Goal: Obtain resource: Obtain resource

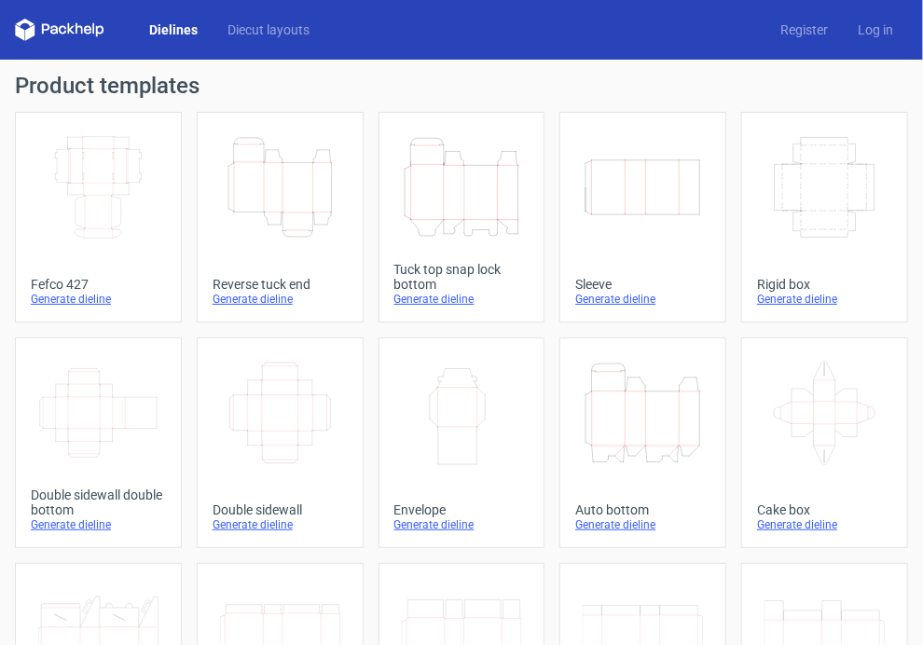
click at [256, 301] on div "Generate dieline" at bounding box center [280, 299] width 135 height 15
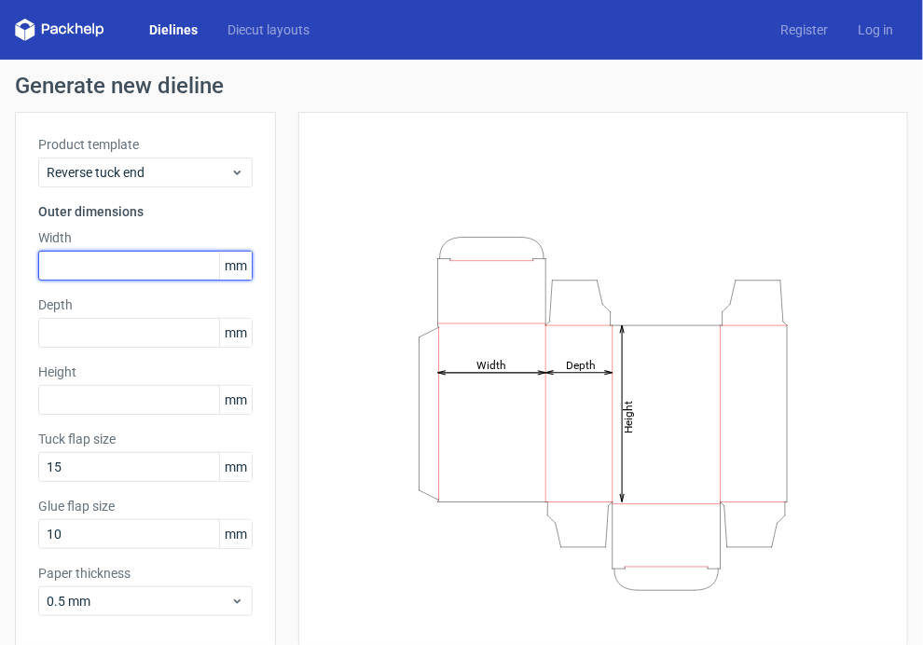
click at [124, 260] on input "text" at bounding box center [145, 266] width 215 height 30
type input "50"
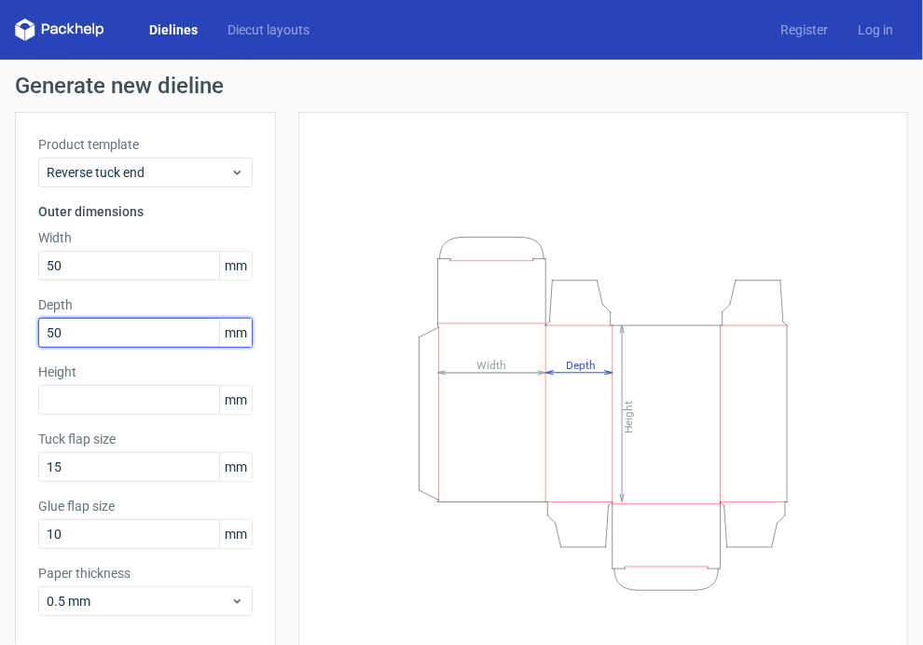
type input "50"
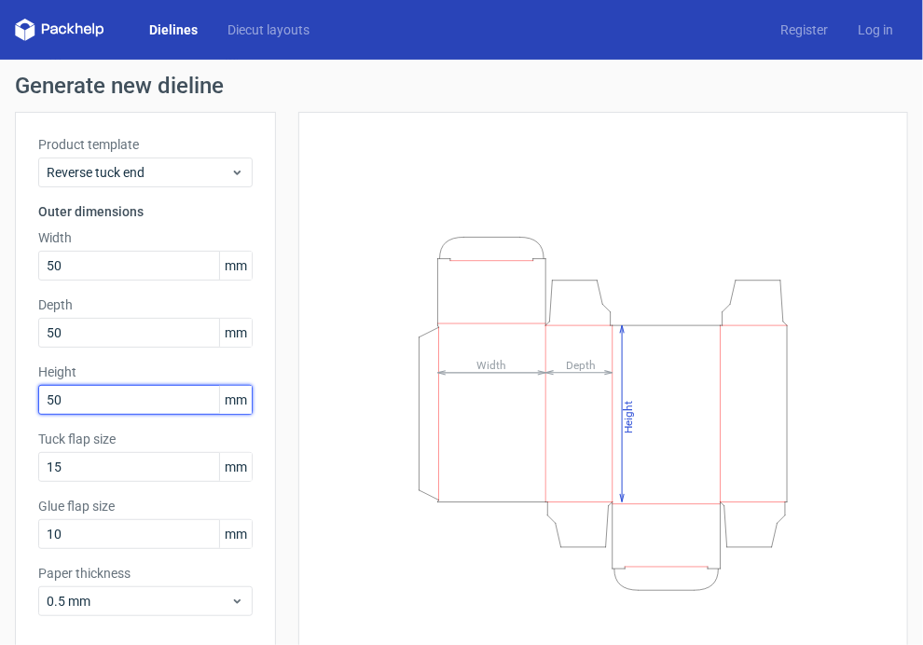
type input "50"
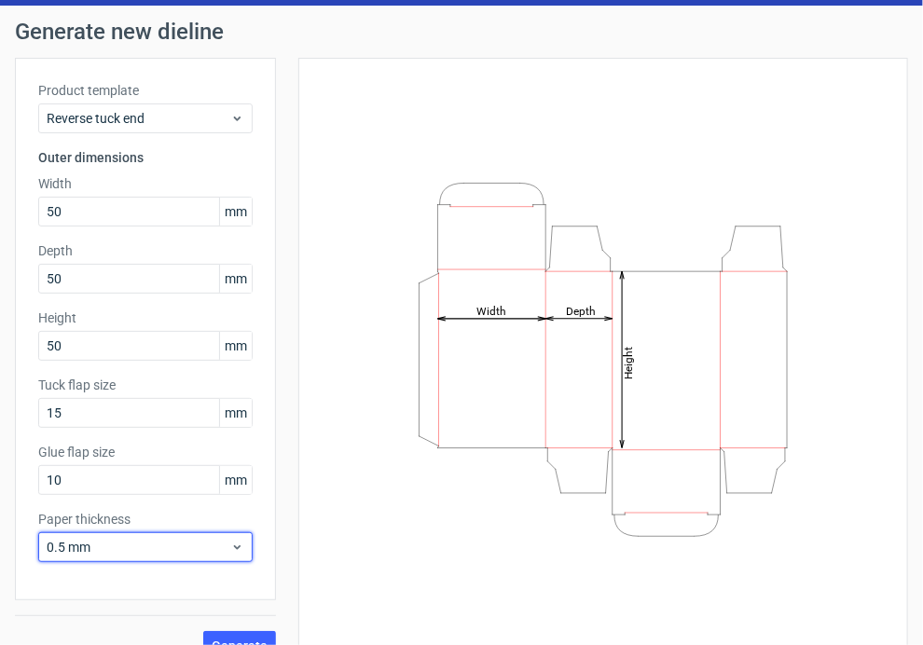
scroll to position [84, 0]
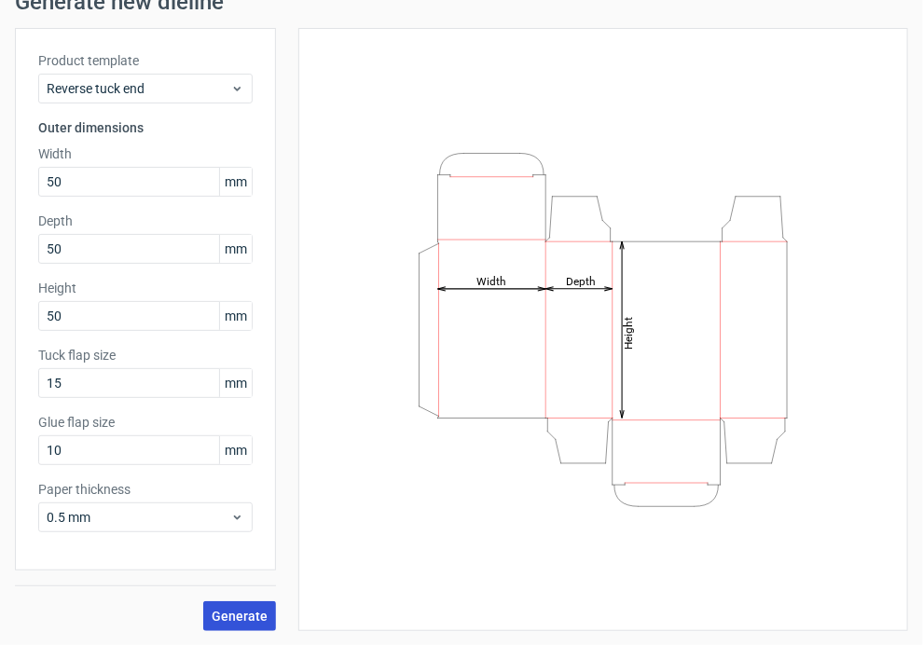
click at [248, 612] on span "Generate" at bounding box center [240, 616] width 56 height 13
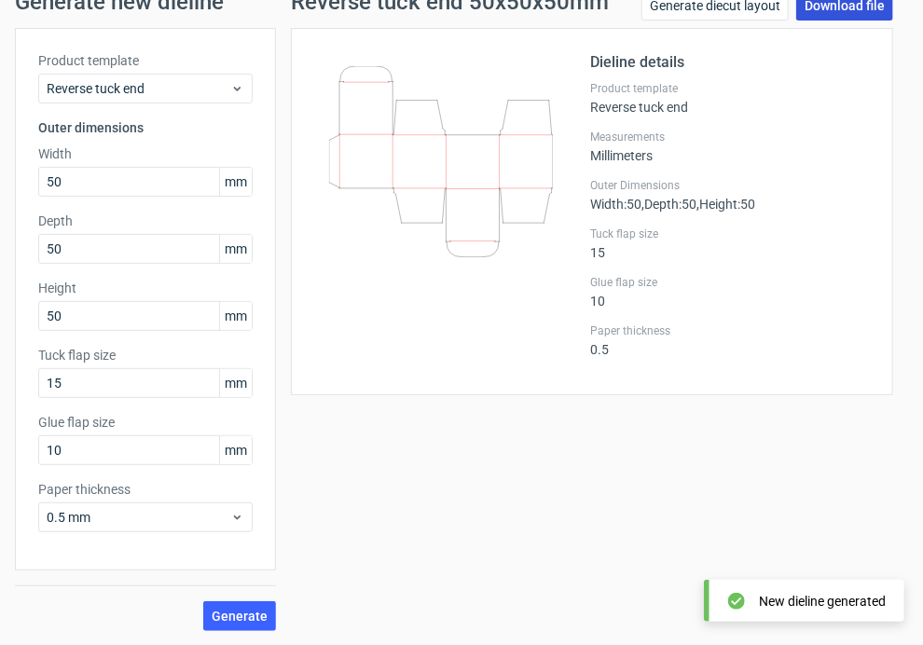
click at [831, 10] on link "Download file" at bounding box center [844, 6] width 97 height 30
